Goal: Information Seeking & Learning: Learn about a topic

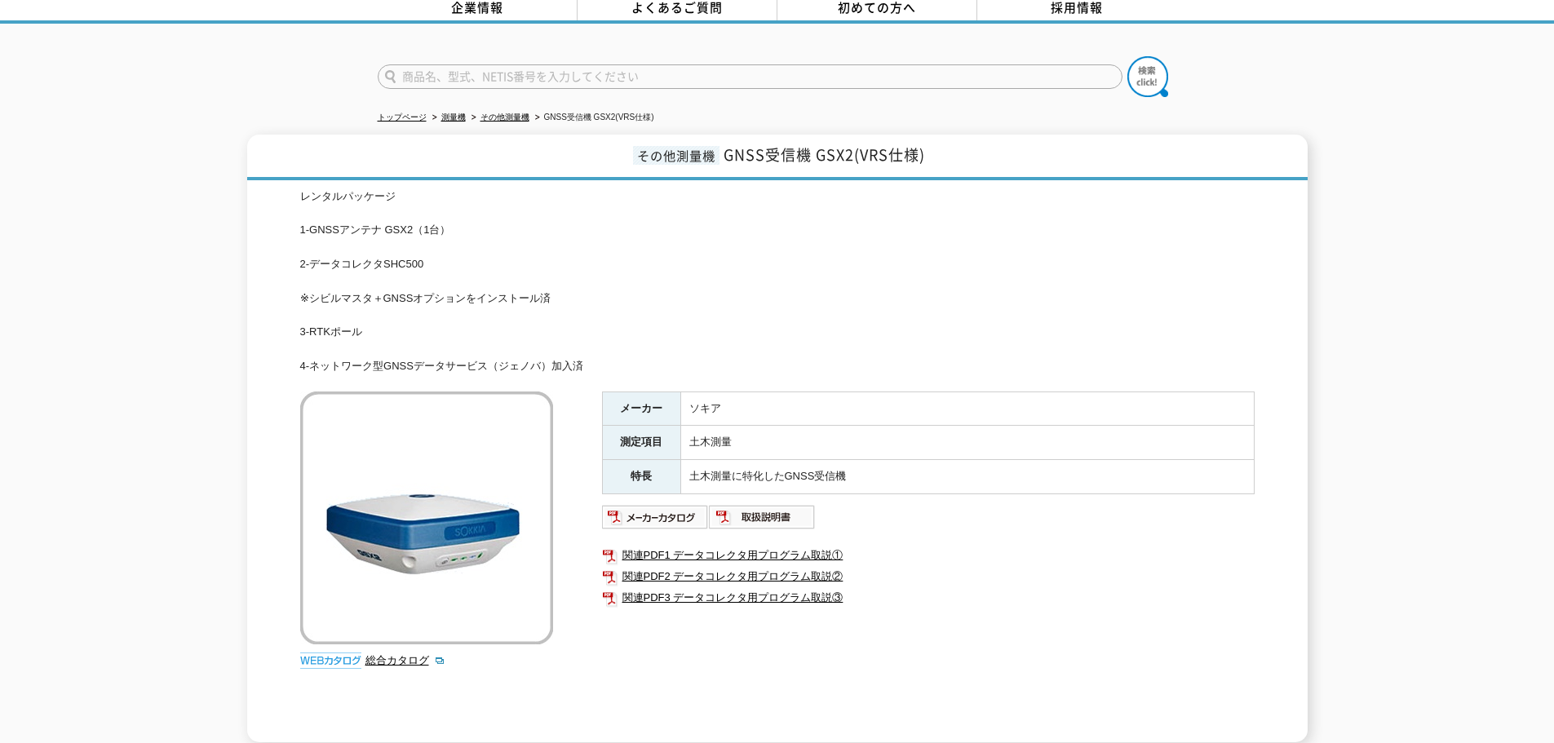
scroll to position [47, 0]
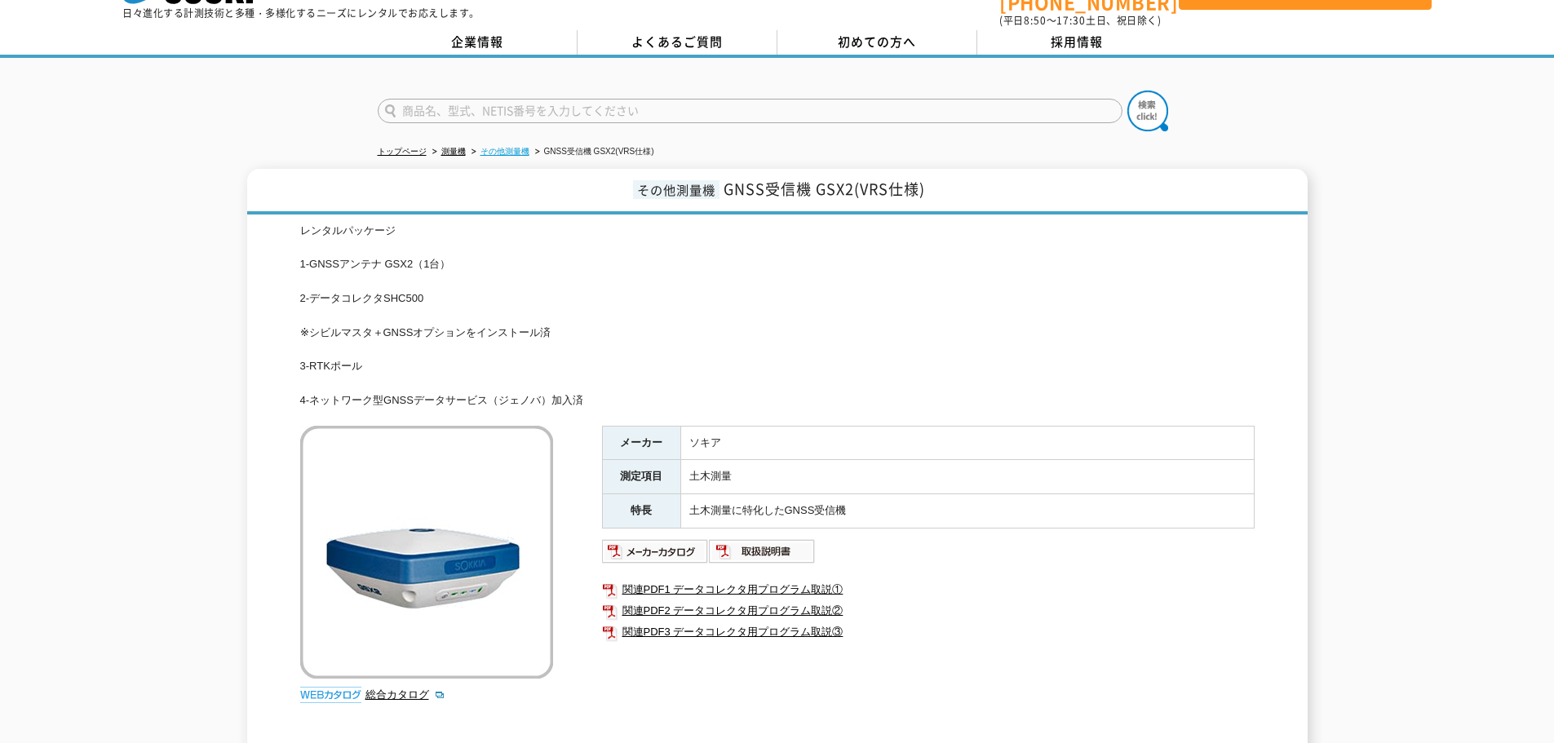
click at [511, 147] on link "その他測量機" at bounding box center [504, 151] width 49 height 9
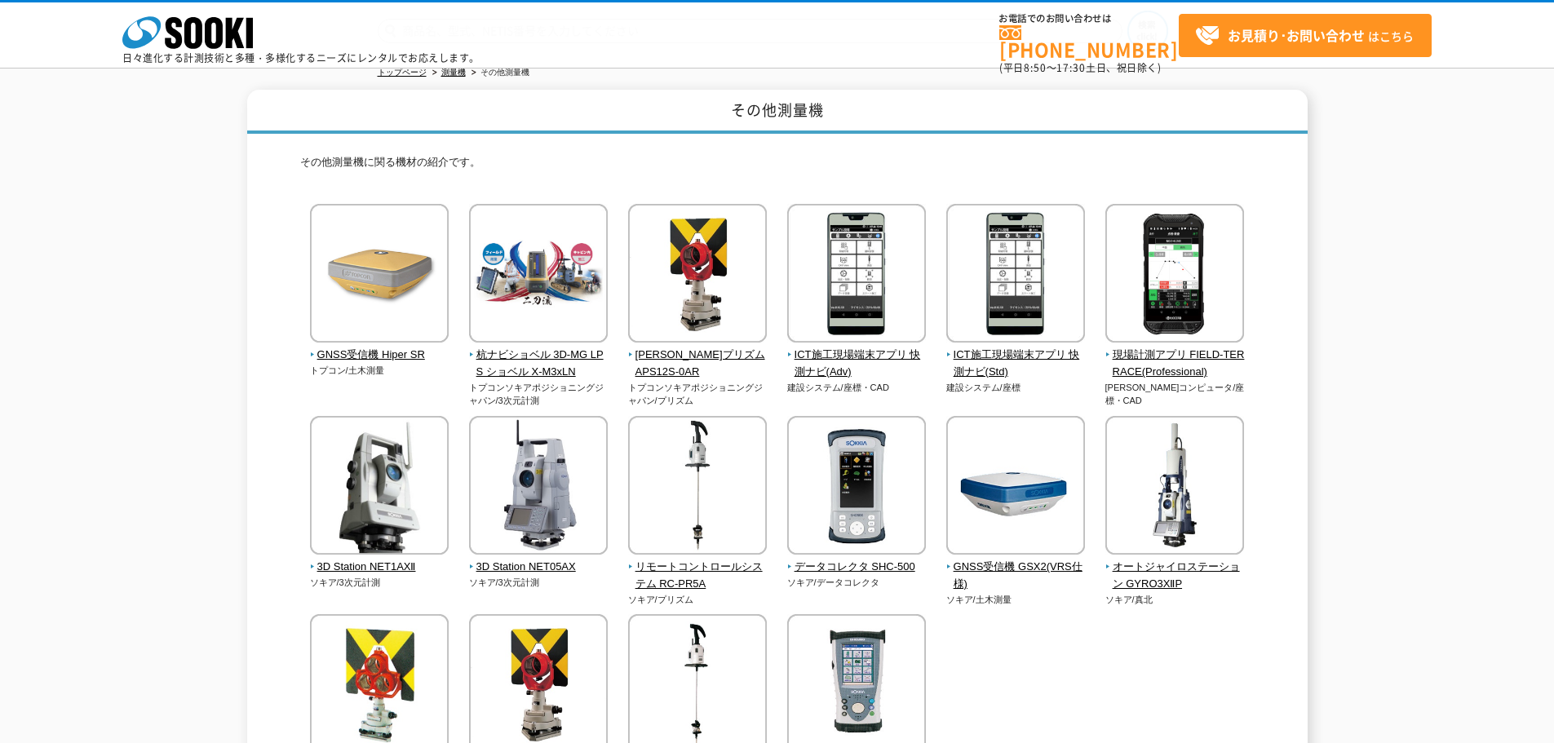
scroll to position [37, 0]
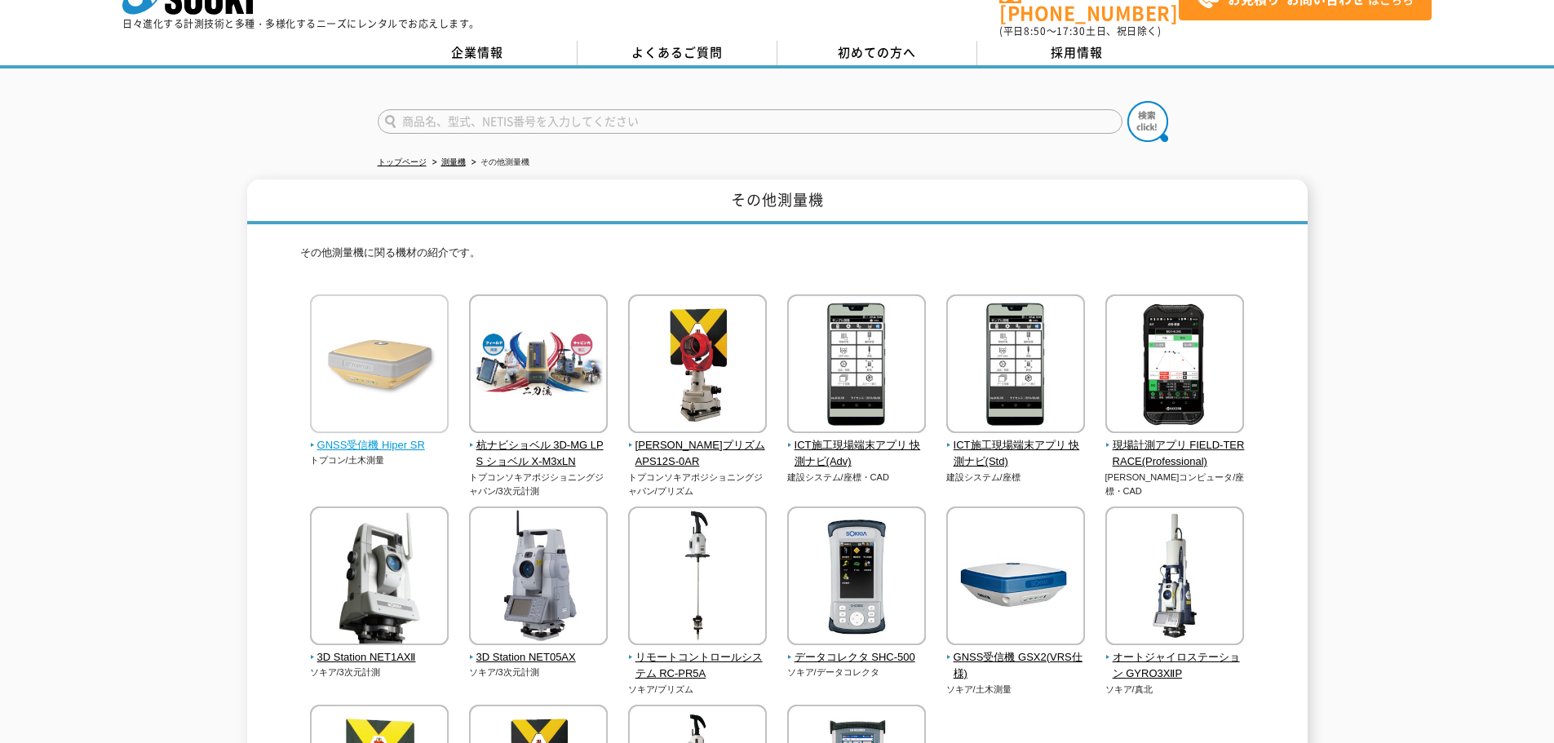
click at [390, 437] on span "GNSS受信機 Hiper SR" at bounding box center [379, 445] width 139 height 17
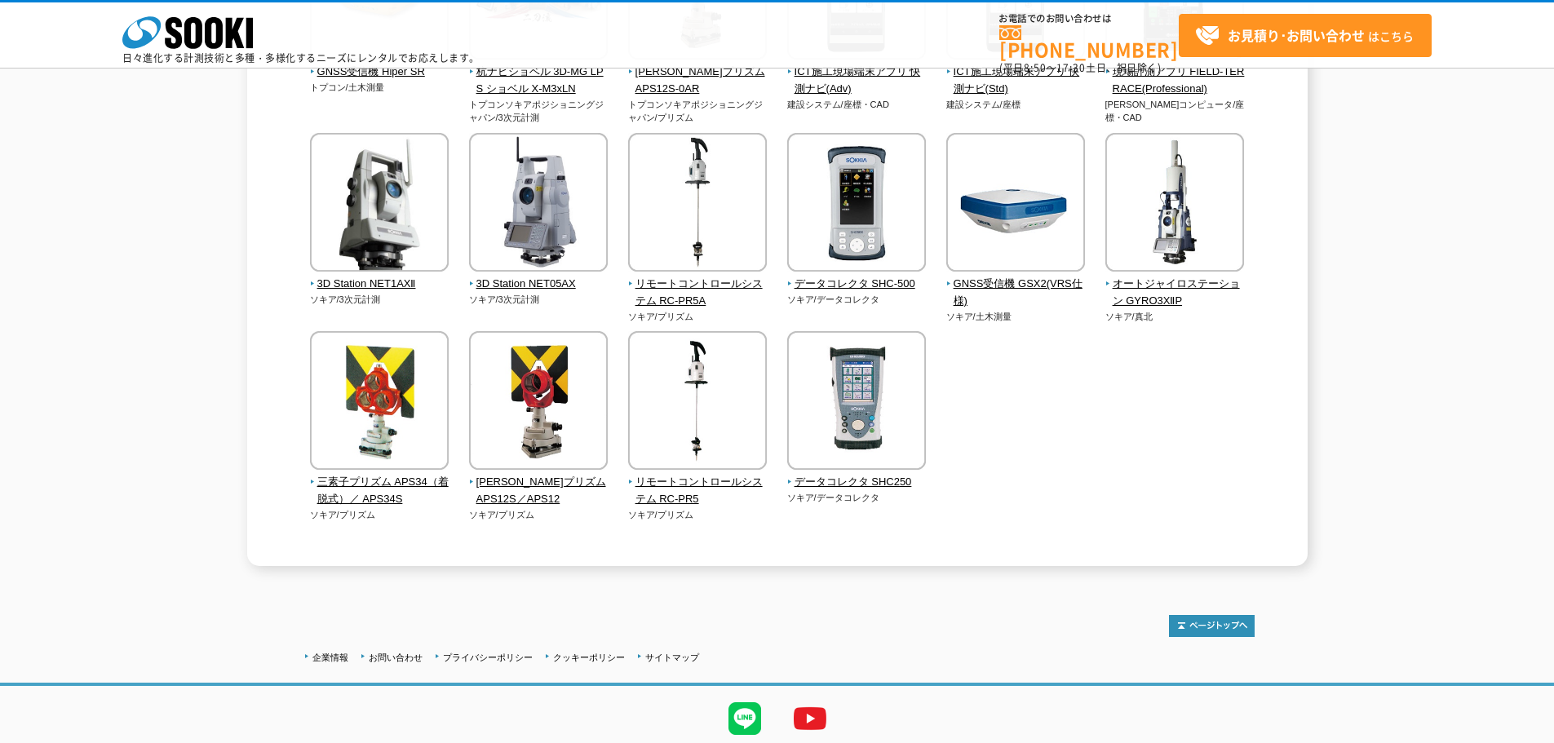
scroll to position [390, 0]
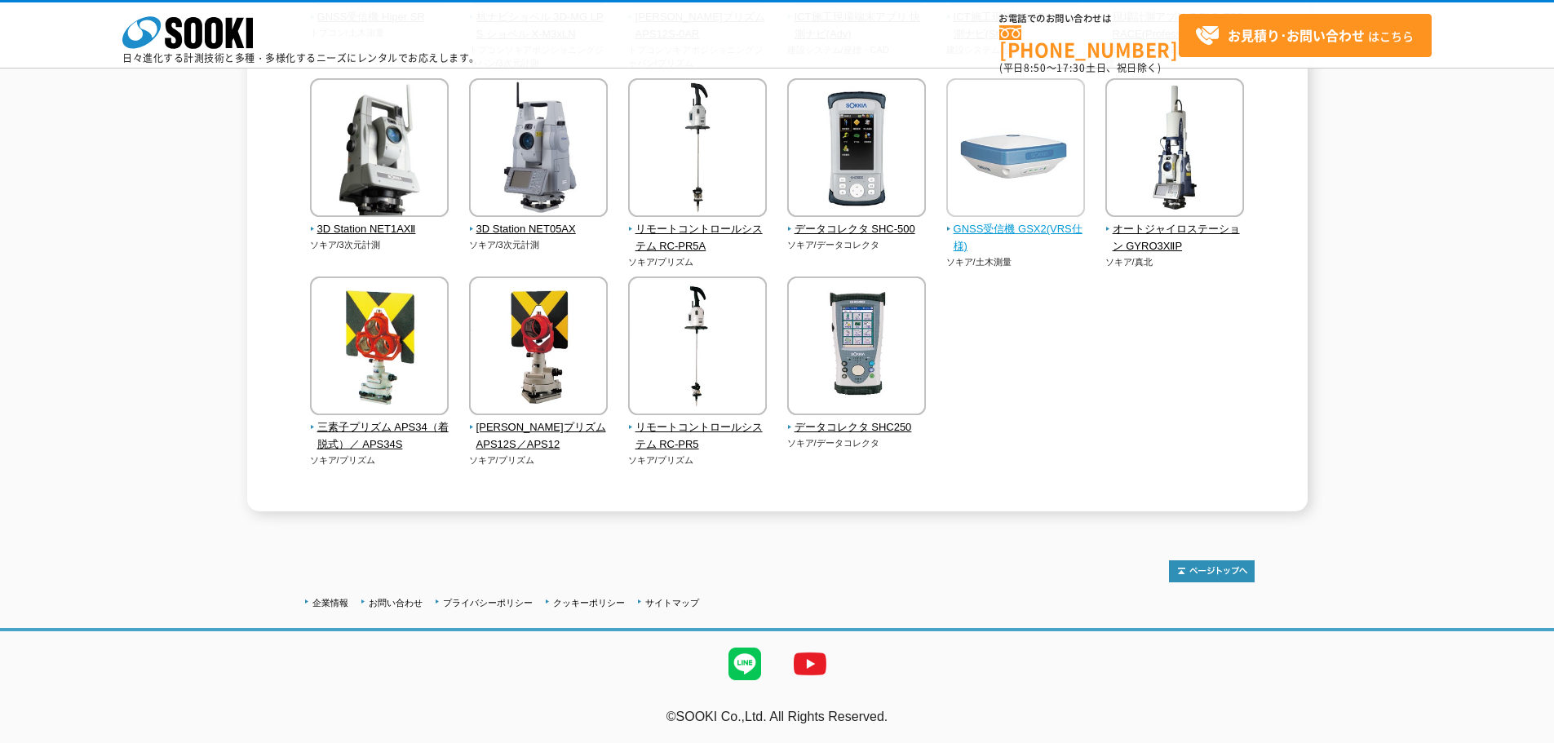
click at [987, 187] on img at bounding box center [1015, 149] width 139 height 143
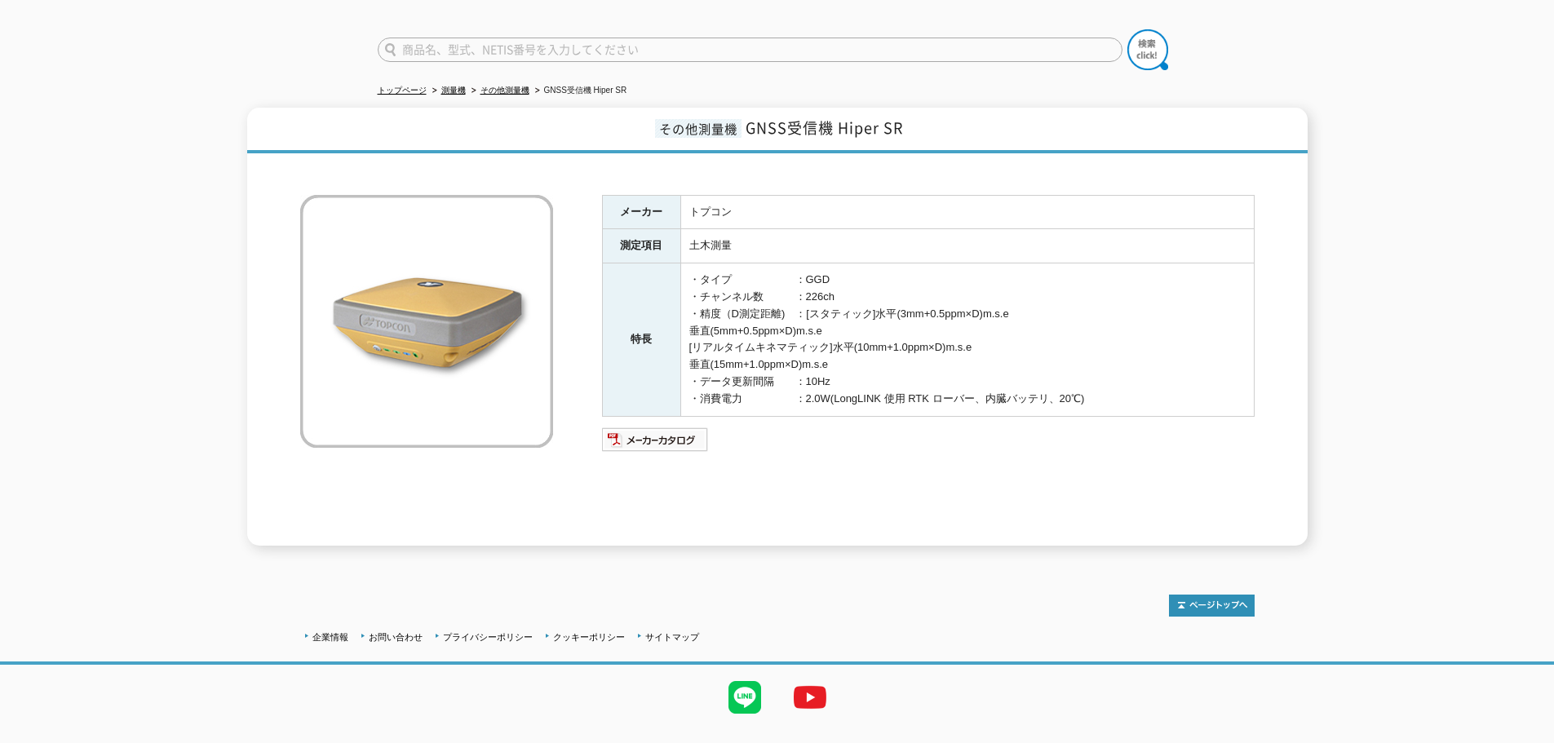
scroll to position [108, 0]
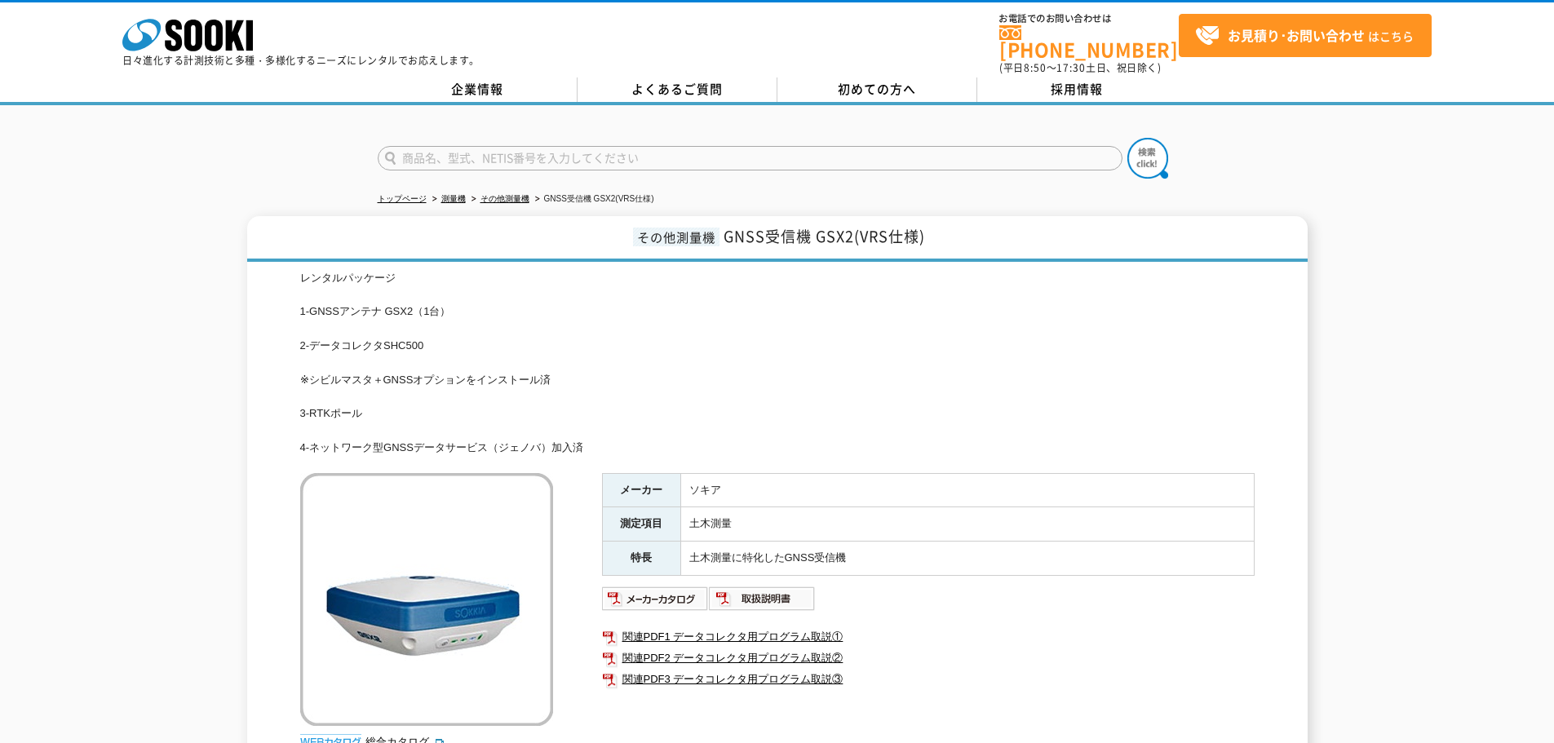
click at [463, 609] on img at bounding box center [426, 599] width 253 height 253
click at [636, 590] on img at bounding box center [655, 599] width 107 height 26
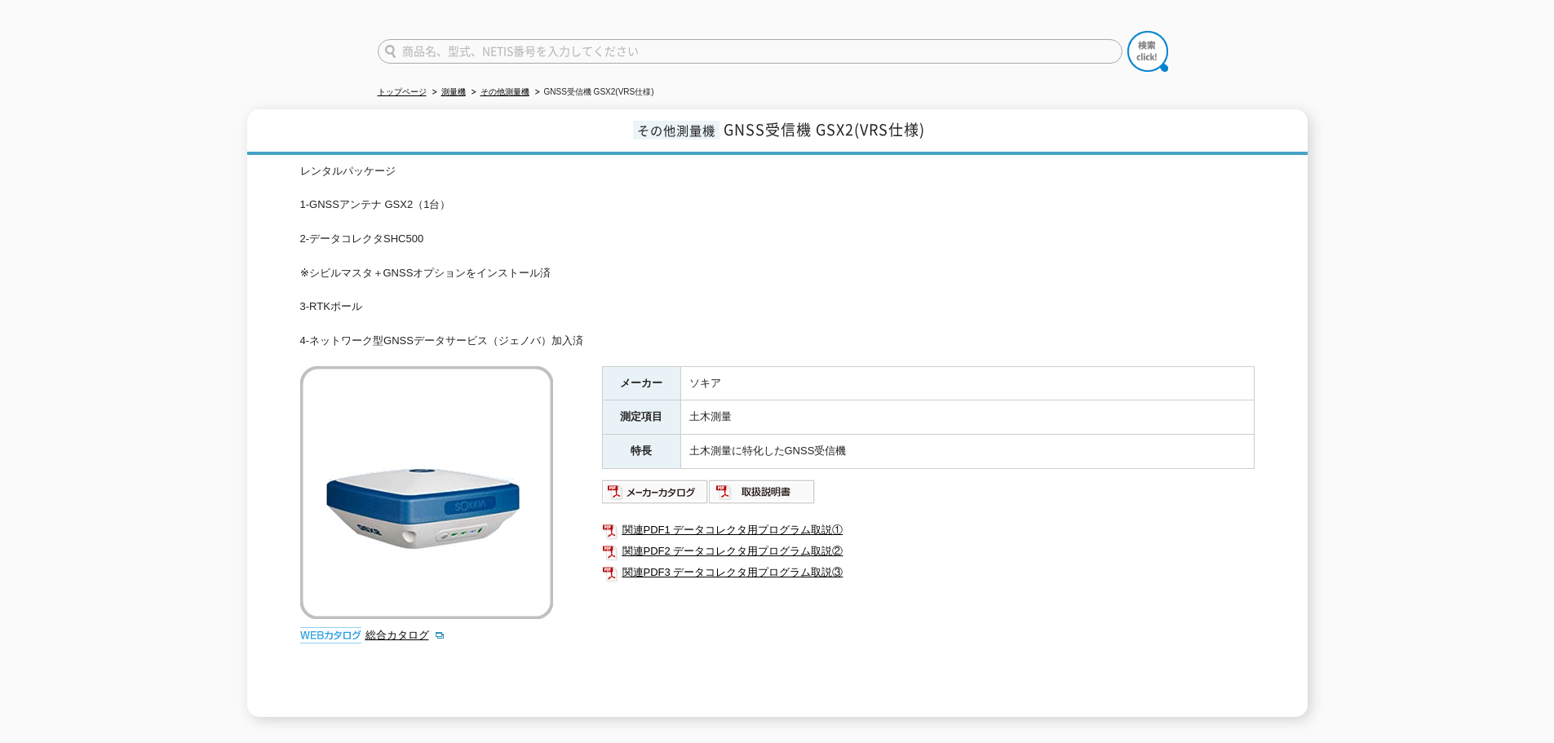
scroll to position [82, 0]
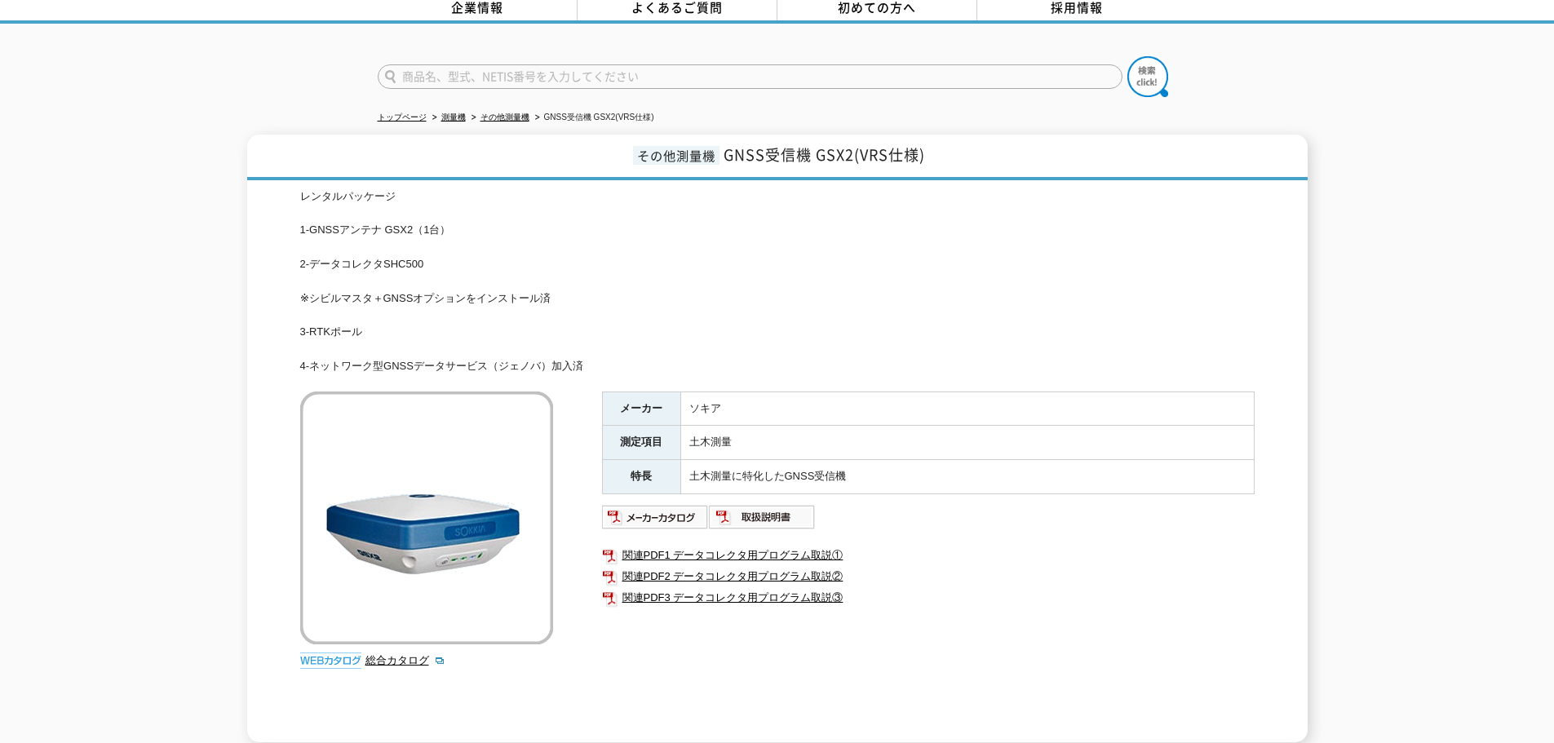
click at [568, 669] on div "レンタルパッケージ 1-GNSSアンテナ GSX2（1台） 2-データコレクタSHC500 ※シビルマスタ＋GNSSオプションをインストール済 3-RTKポー…" at bounding box center [777, 465] width 954 height 554
drag, startPoint x: 314, startPoint y: 320, endPoint x: 375, endPoint y: 327, distance: 61.6
click at [375, 327] on div "レンタルパッケージ 1-GNSSアンテナ GSX2（1台） 2-データコレクタSHC500 ※シビルマスタ＋GNSSオプションをインストール済 3-RTKポー…" at bounding box center [777, 281] width 954 height 187
